Goal: Communication & Community: Answer question/provide support

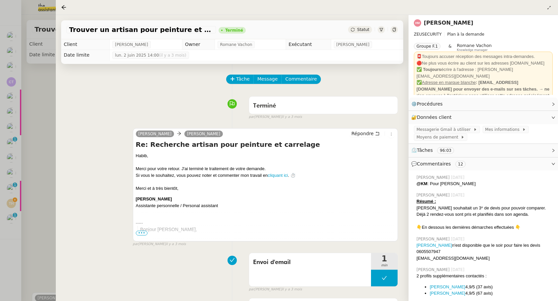
click at [12, 205] on div at bounding box center [279, 150] width 558 height 301
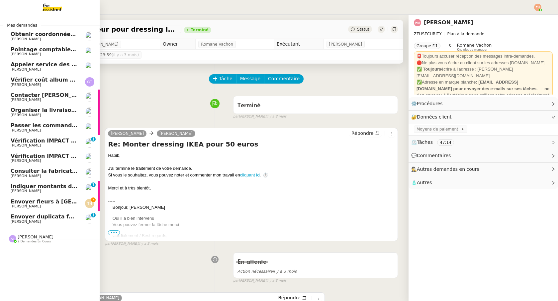
click at [14, 205] on span "[PERSON_NAME]" at bounding box center [26, 206] width 30 height 4
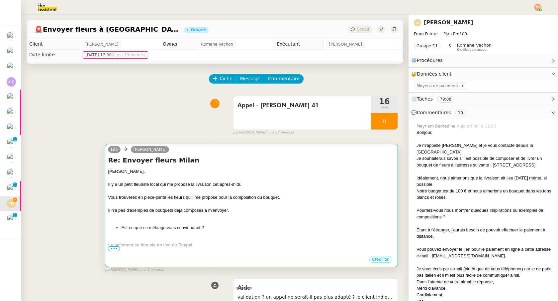
click at [204, 199] on div "Vous trouverez en pièce-jointe les fleurs qu'il me propose pour la composition …" at bounding box center [251, 197] width 287 height 7
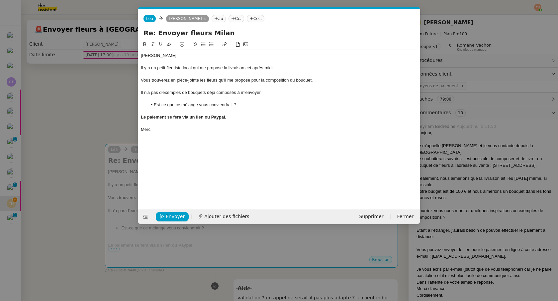
scroll to position [0, 14]
click at [222, 215] on span "Ajouter des fichiers" at bounding box center [226, 216] width 45 height 8
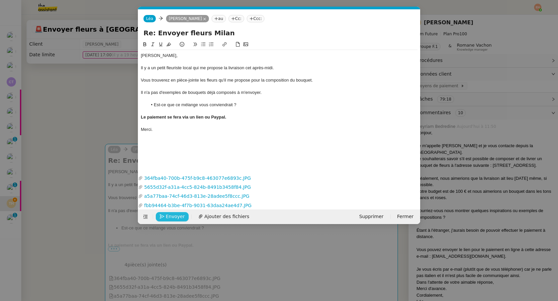
click at [176, 215] on span "Envoyer" at bounding box center [175, 216] width 19 height 8
click at [274, 67] on div "Il y a un petit fleuriste local qui me propose la livraison cet après-midi." at bounding box center [279, 68] width 277 height 6
click at [176, 214] on span "Envoyer" at bounding box center [175, 216] width 19 height 8
click at [176, 214] on span "Confirmer l'envoi" at bounding box center [186, 216] width 40 height 8
